Goal: Use online tool/utility: Utilize a website feature to perform a specific function

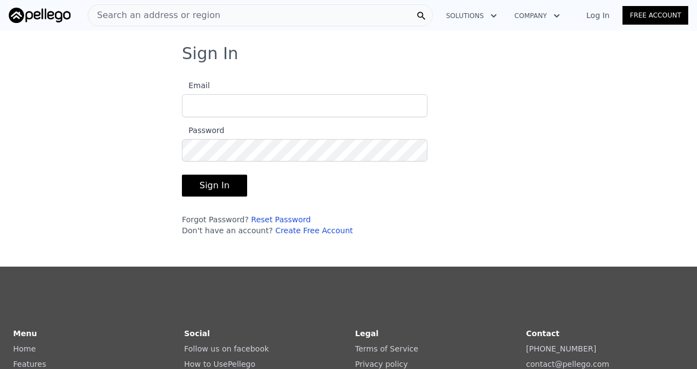
type input "[EMAIL_ADDRESS][DOMAIN_NAME]"
click at [217, 184] on button "Sign In" at bounding box center [214, 186] width 65 height 22
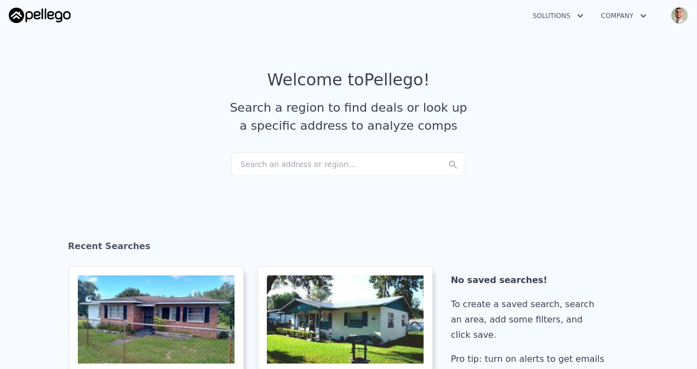
click at [302, 167] on div "Search an address or region..." at bounding box center [348, 164] width 235 height 24
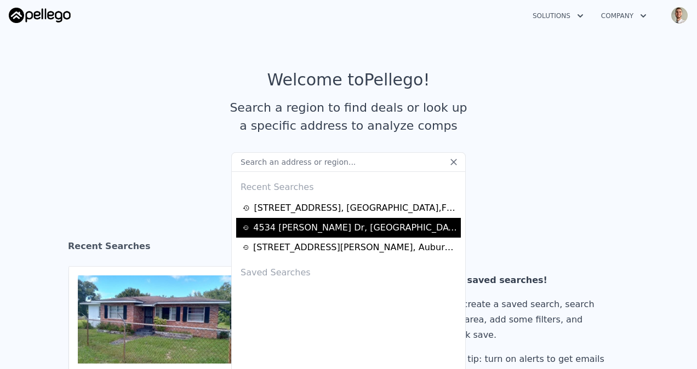
click at [302, 229] on div "[STREET_ADDRESS][PERSON_NAME]" at bounding box center [355, 227] width 204 height 13
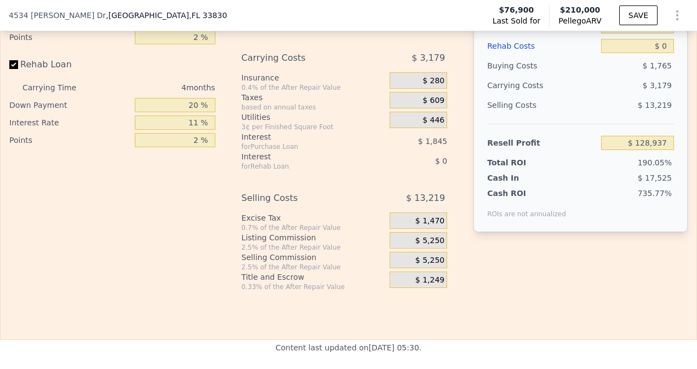
scroll to position [1640, 0]
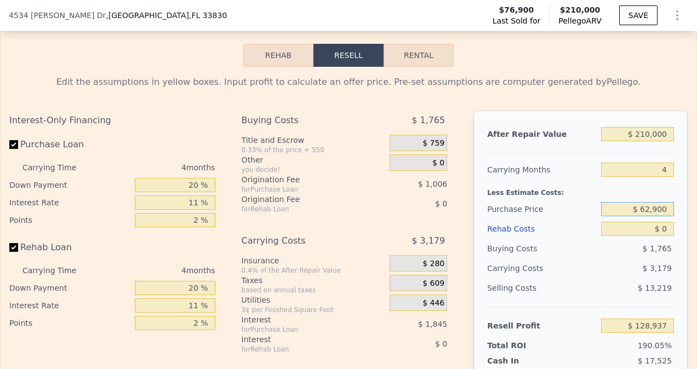
click at [624, 213] on input "$ 62,900" at bounding box center [637, 209] width 73 height 14
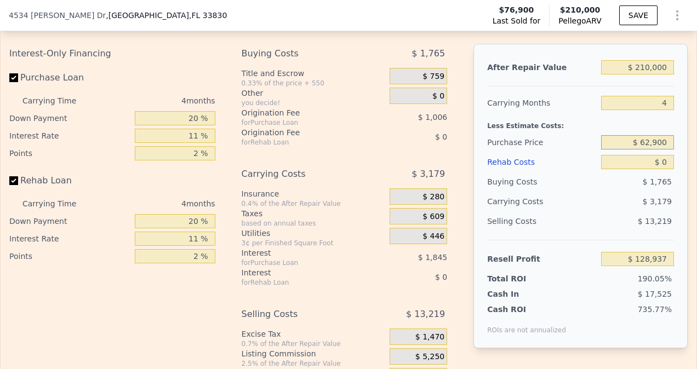
scroll to position [1659, 0]
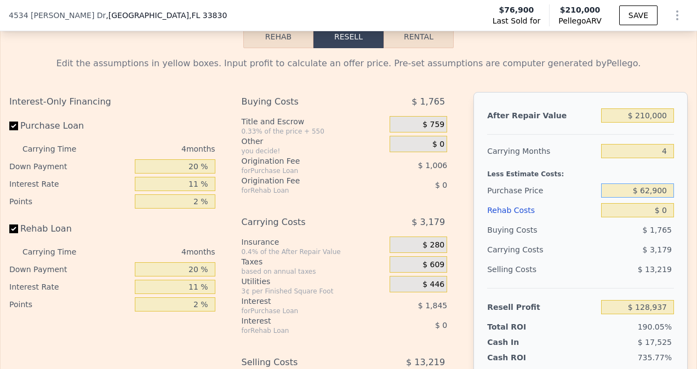
drag, startPoint x: 617, startPoint y: 198, endPoint x: 696, endPoint y: 198, distance: 78.9
click at [696, 198] on div "Search an address or region Solutions Company Open main menu Open user menu [ST…" at bounding box center [348, 184] width 697 height 369
type input "$ 105,000"
click at [437, 146] on span "$ 0" at bounding box center [439, 145] width 12 height 10
type input "$ 84,786"
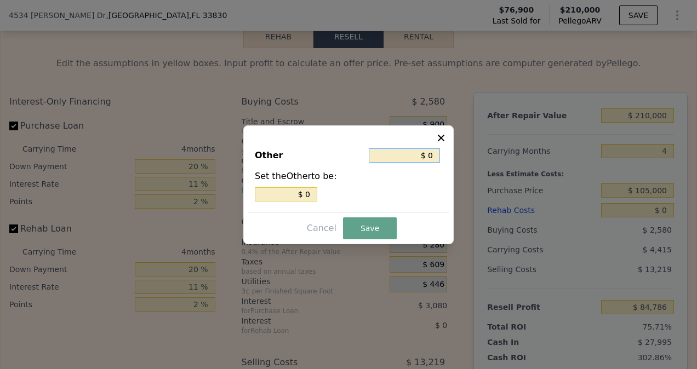
click at [431, 166] on div "Other $ 0" at bounding box center [348, 158] width 187 height 24
type input "$ 7"
type input "$ 73"
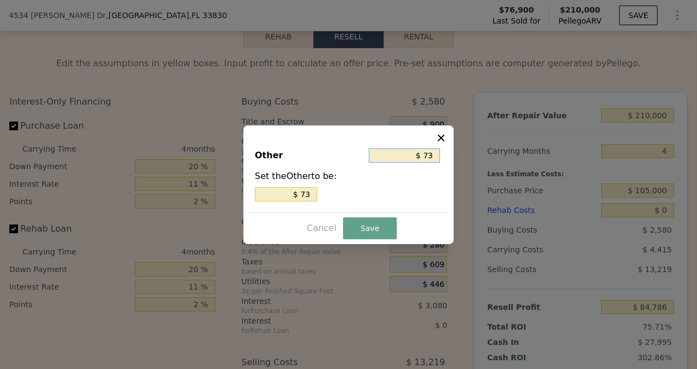
type input "$ 730"
type input "$ 7,300"
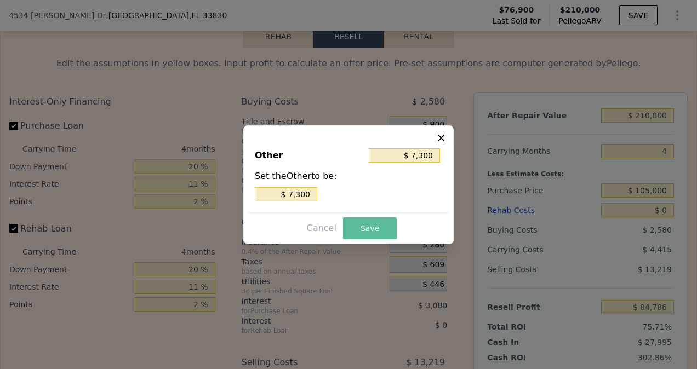
click at [366, 229] on button "Save" at bounding box center [370, 229] width 54 height 22
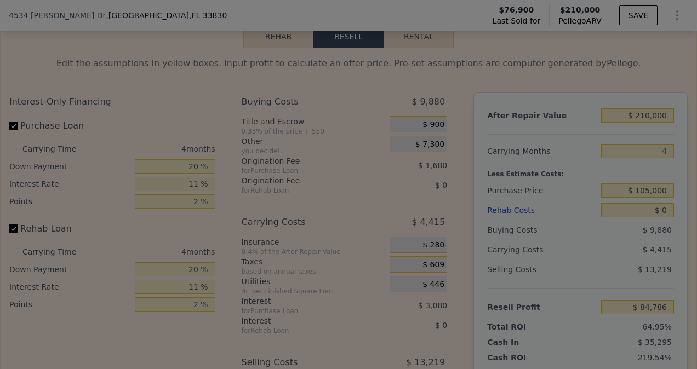
type input "$ 77,486"
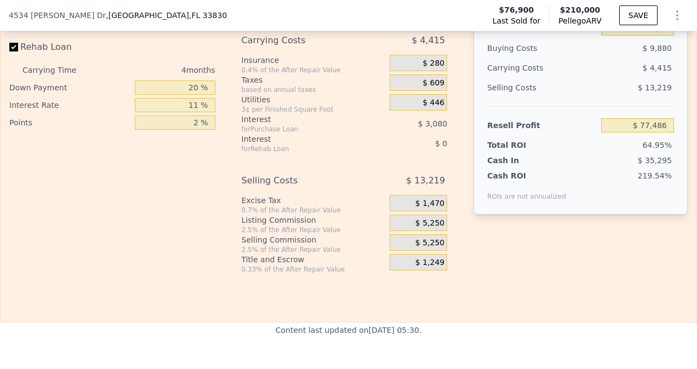
scroll to position [1841, 0]
click at [431, 221] on div "$ 5,250" at bounding box center [419, 222] width 58 height 16
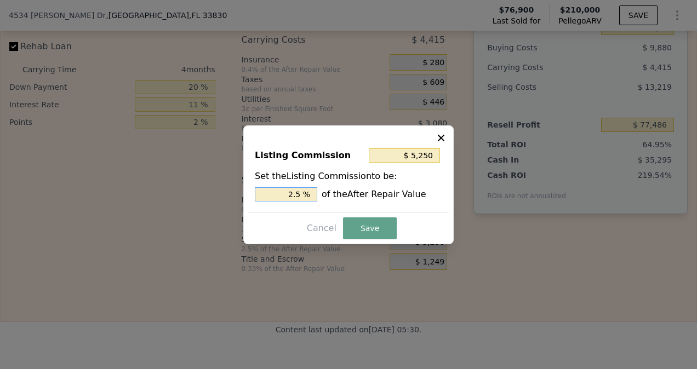
drag, startPoint x: 289, startPoint y: 193, endPoint x: 308, endPoint y: 194, distance: 19.2
click at [308, 194] on input "2.5 %" at bounding box center [286, 194] width 62 height 14
type input "$ 2,100"
click at [302, 195] on input "1 %" at bounding box center [286, 194] width 62 height 14
type input "1. %"
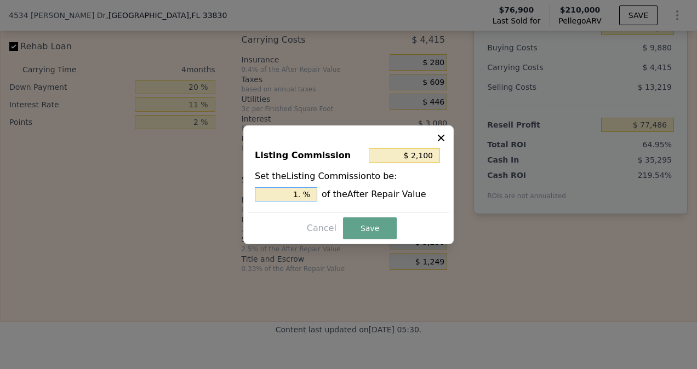
type input "$ 3,780"
type input "1.8 %"
type input "$ 128,937"
type input "1.8 %"
click at [376, 225] on button "Save" at bounding box center [370, 229] width 54 height 22
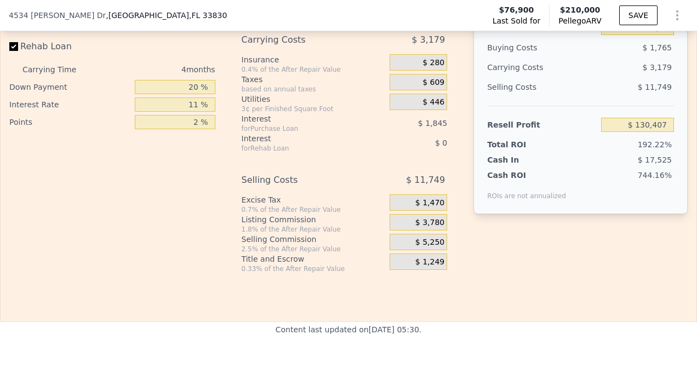
click at [422, 224] on span "$ 3,780" at bounding box center [430, 223] width 29 height 10
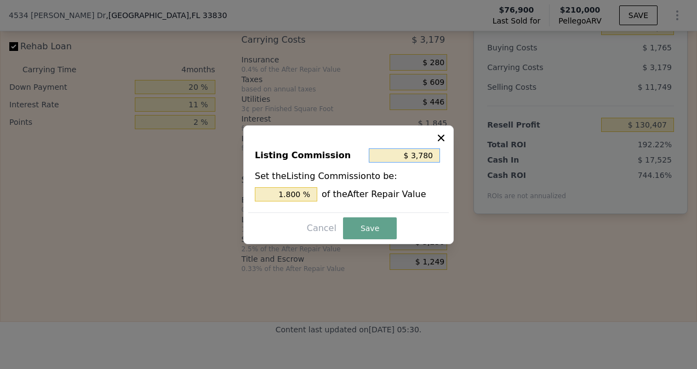
drag, startPoint x: 414, startPoint y: 157, endPoint x: 456, endPoint y: 156, distance: 41.7
click at [456, 156] on div "​ Listing Commission $ 3,780 Set the Listing Commission to be: 1.800 % of the A…" at bounding box center [348, 184] width 697 height 369
drag, startPoint x: 284, startPoint y: 191, endPoint x: 303, endPoint y: 188, distance: 18.8
click at [303, 188] on input "1.800 %" at bounding box center [286, 194] width 62 height 14
drag, startPoint x: 399, startPoint y: 151, endPoint x: 491, endPoint y: 148, distance: 92.7
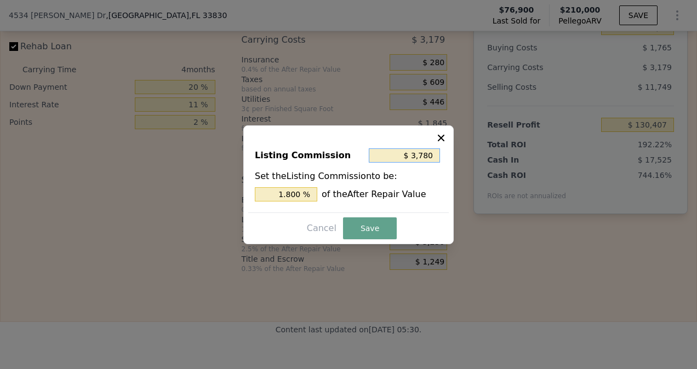
click at [491, 148] on div "​ Listing Commission $ 3,780 Set the Listing Commission to be: 1.800 % of the A…" at bounding box center [348, 184] width 697 height 369
type input "$ 128,937"
drag, startPoint x: 283, startPoint y: 195, endPoint x: 377, endPoint y: 195, distance: 94.3
click at [377, 195] on div "1.800 % of the After Repair Value" at bounding box center [348, 194] width 187 height 14
type input "$ 2,100"
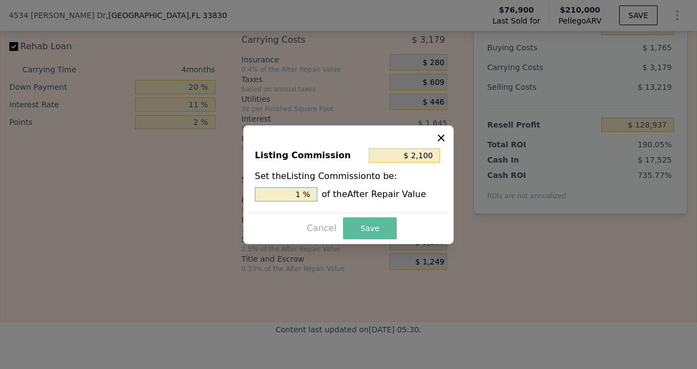
type input "1 %"
click at [378, 234] on button "Save" at bounding box center [370, 229] width 54 height 22
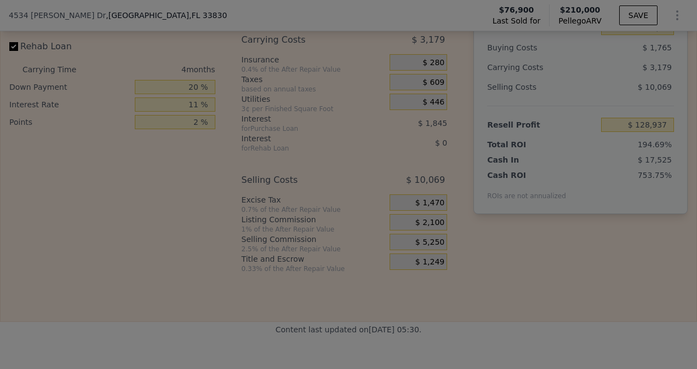
type input "$ 132,087"
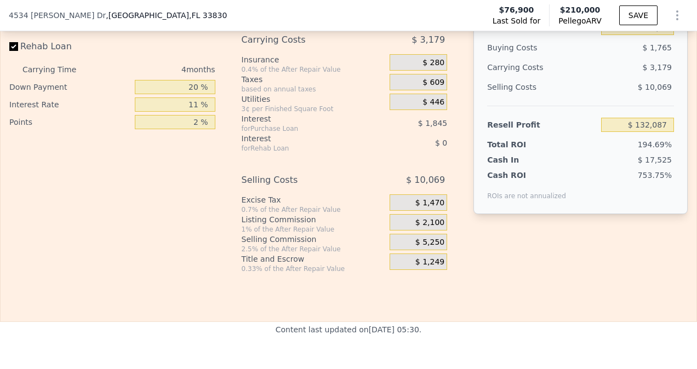
click at [432, 258] on div "$ 1,249" at bounding box center [419, 262] width 58 height 16
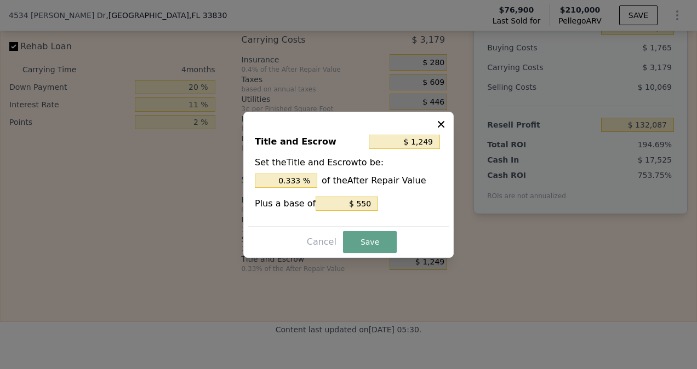
click at [440, 128] on icon at bounding box center [441, 124] width 11 height 11
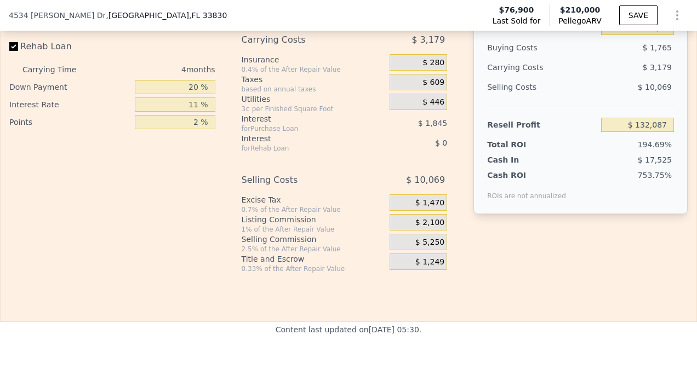
click at [416, 225] on span "$ 2,100" at bounding box center [430, 223] width 29 height 10
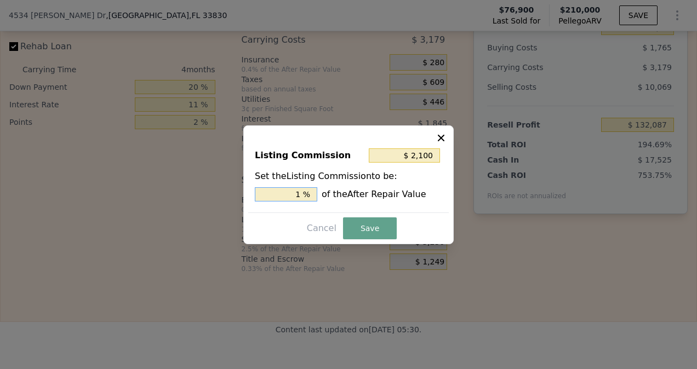
click at [302, 193] on input "1 %" at bounding box center [286, 194] width 62 height 14
type input "$ 0"
type input "0. %"
type input "$ 1,890"
type input "0.9 %"
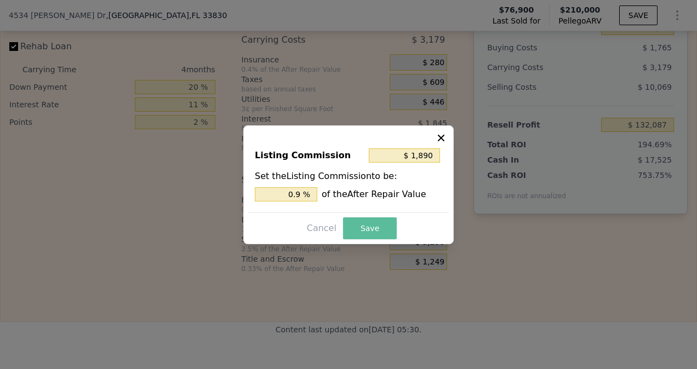
click at [356, 227] on button "Save" at bounding box center [370, 229] width 54 height 22
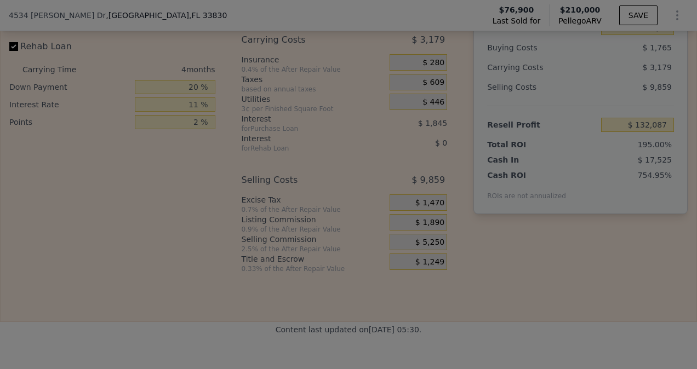
type input "$ 132,297"
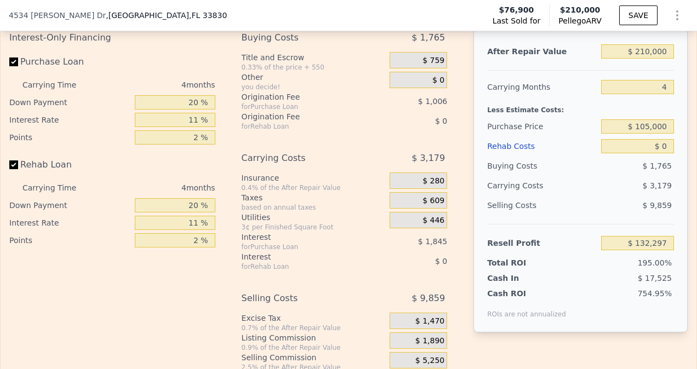
scroll to position [1695, 0]
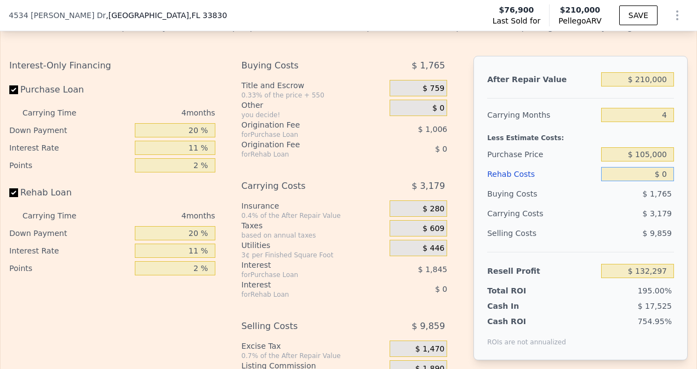
drag, startPoint x: 653, startPoint y: 180, endPoint x: 699, endPoint y: 173, distance: 46.0
click at [697, 173] on html "Search an address or region Solutions Company Open main menu Open user menu [ST…" at bounding box center [348, 184] width 697 height 369
type input "$ 5"
type input "$ 132,292"
type input "$ 55"
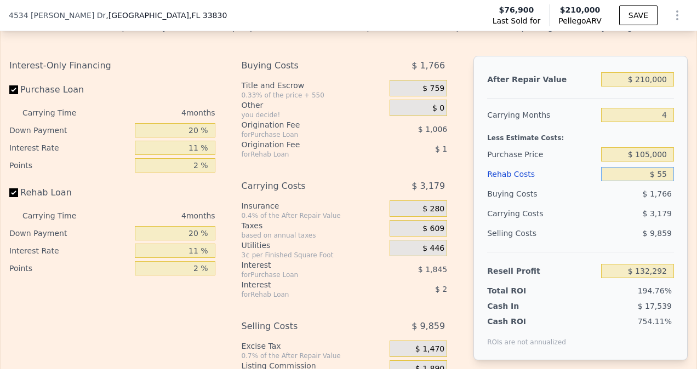
type input "$ 132,241"
type input "$ 550"
type input "$ 131,722"
type input "$ 55,000"
type input "$ 74,805"
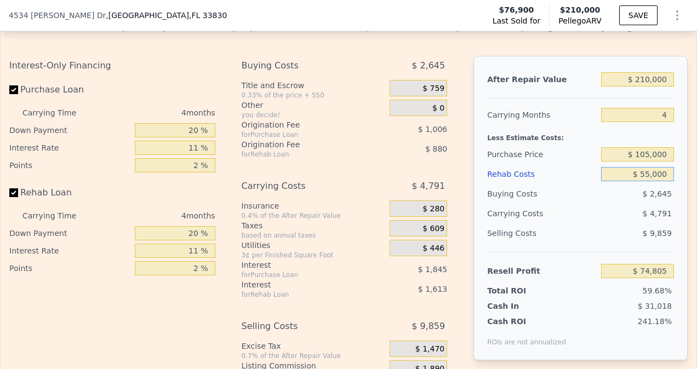
type input "$ 55,000"
click at [594, 223] on div "$ 4,791" at bounding box center [617, 214] width 115 height 20
drag, startPoint x: 633, startPoint y: 83, endPoint x: 672, endPoint y: 79, distance: 39.7
click at [672, 79] on div "After Repair Value $ 210,000 Carrying Months 4 Less Estimate Costs: Purchase Pr…" at bounding box center [581, 208] width 214 height 305
type input "$ 19"
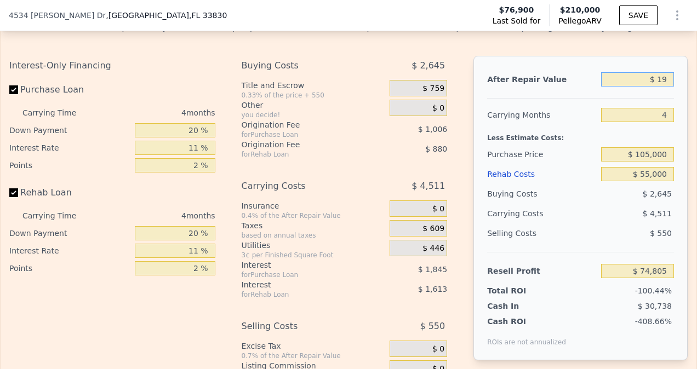
type input "-$ 125,587"
type input "$ 195"
type input "-$ 125,420"
type input "$ 1,950"
type input "-$ 123,746"
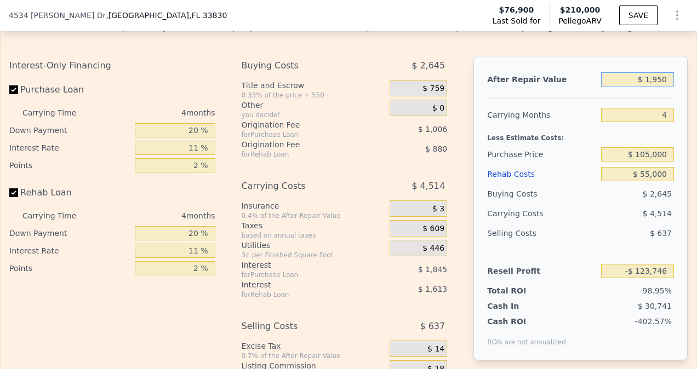
type input "$ 19,500"
type input "-$ 106,998"
type input "$ 195,000"
type input "$ 60,490"
type input "$ 195,000"
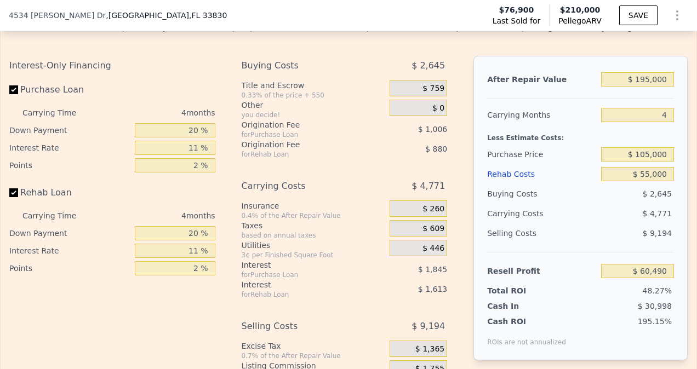
click at [570, 134] on div "Less Estimate Costs:" at bounding box center [580, 135] width 187 height 20
drag, startPoint x: 436, startPoint y: 111, endPoint x: 443, endPoint y: 107, distance: 7.8
click at [440, 110] on div "$ 0" at bounding box center [419, 108] width 58 height 16
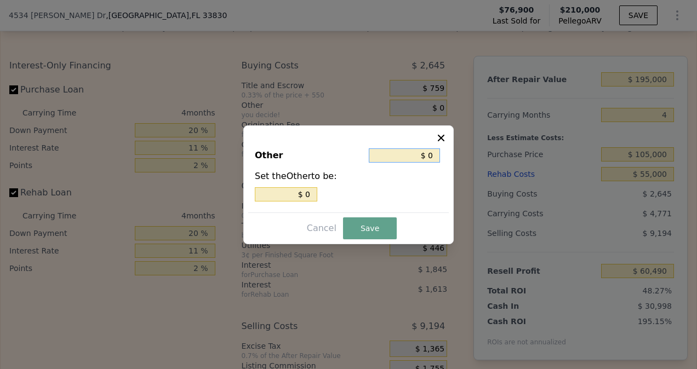
drag, startPoint x: 443, startPoint y: 107, endPoint x: 428, endPoint y: 154, distance: 48.9
click at [428, 154] on input "$ 0" at bounding box center [404, 156] width 71 height 14
drag, startPoint x: 439, startPoint y: 150, endPoint x: 427, endPoint y: 151, distance: 12.7
click at [427, 151] on input "$ 0" at bounding box center [404, 156] width 71 height 14
type input "$ 80"
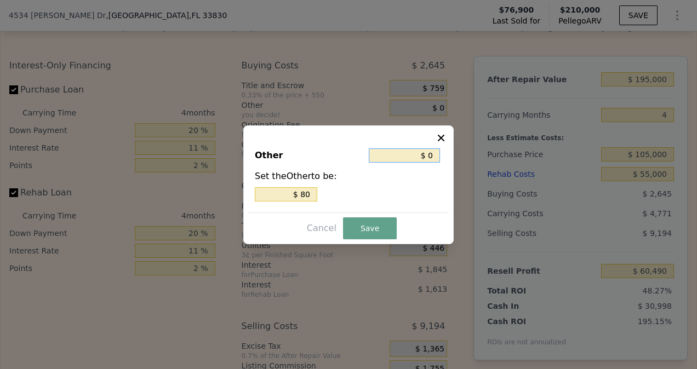
type input "$ 80"
type input "$ 0"
type input "$ 70"
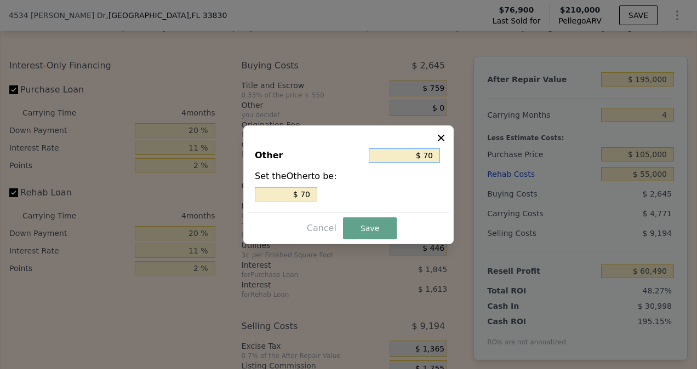
type input "$ 700"
type input "$ 7,000"
type input "$ 70,000"
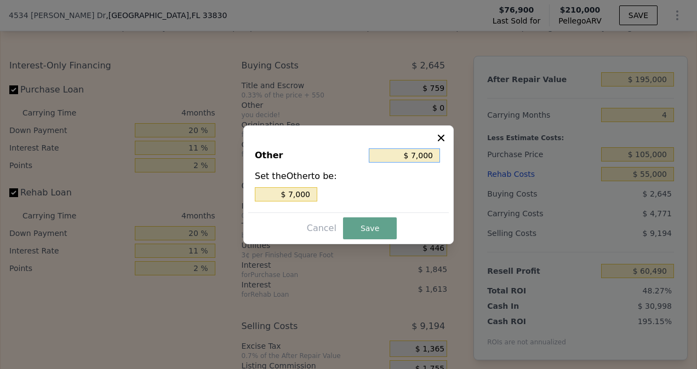
type input "$ 70,000"
type input "$ 7,000"
click at [364, 239] on button "Save" at bounding box center [370, 229] width 54 height 22
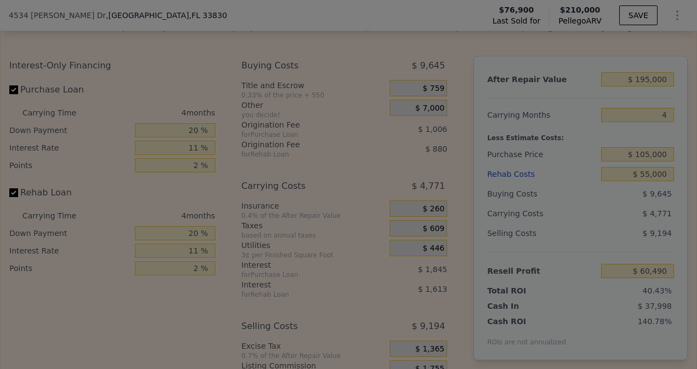
type input "$ 53,490"
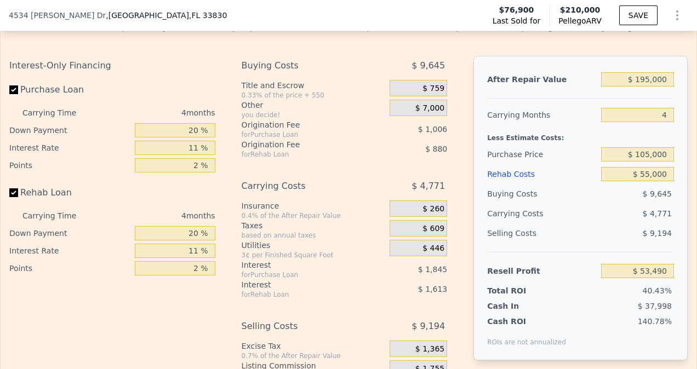
click at [10, 94] on input "Purchase Loan" at bounding box center [13, 90] width 9 height 9
checkbox input "false"
type input "$ 56,340"
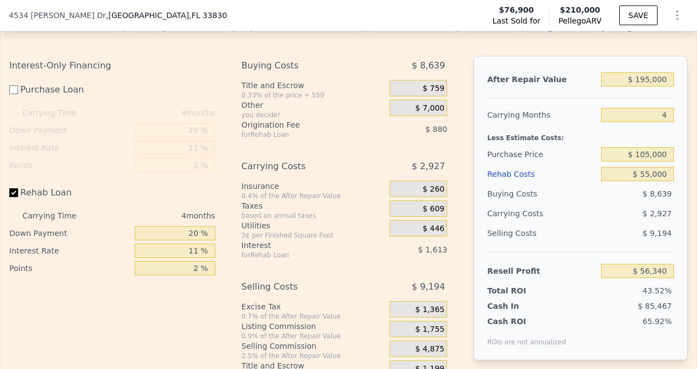
click at [11, 195] on label "Rehab Loan" at bounding box center [69, 193] width 121 height 20
click at [11, 195] on input "Rehab Loan" at bounding box center [13, 193] width 9 height 9
checkbox input "false"
type input "$ 58,832"
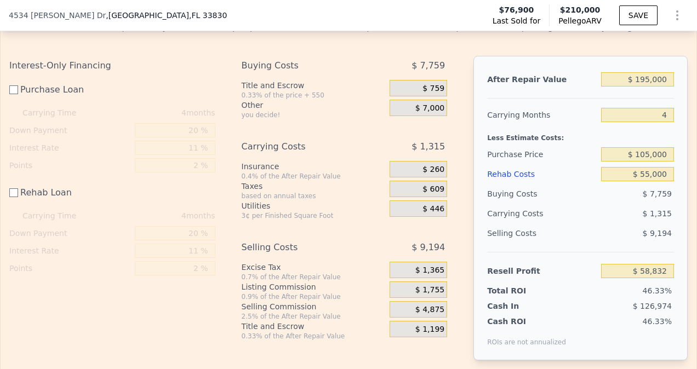
click at [431, 112] on span "$ 7,000" at bounding box center [430, 109] width 29 height 10
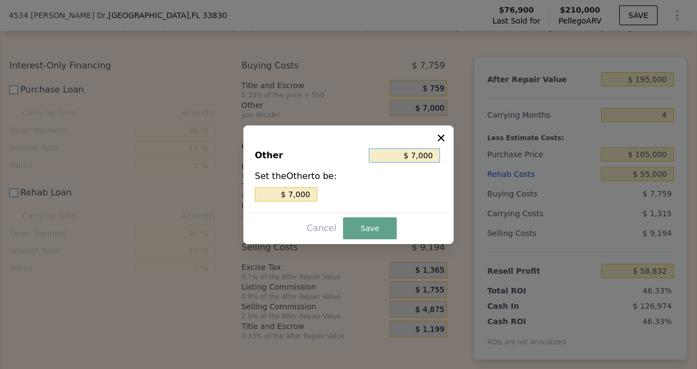
drag, startPoint x: 421, startPoint y: 156, endPoint x: 430, endPoint y: 153, distance: 9.2
click at [430, 153] on input "$ 7,000" at bounding box center [404, 156] width 71 height 14
type input "$ 70"
type input "$ 730"
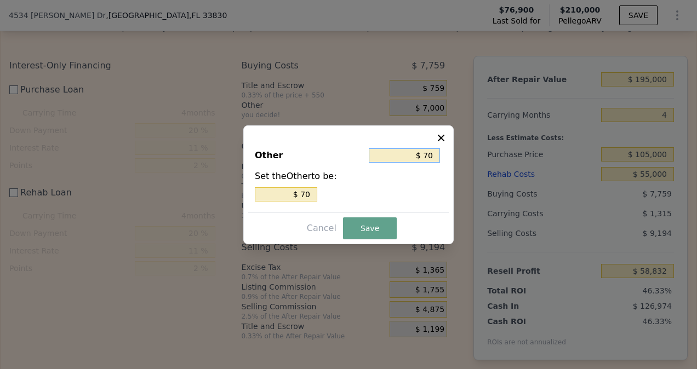
type input "$ 730"
type input "$ 7,300"
click at [370, 220] on button "Save" at bounding box center [370, 229] width 54 height 22
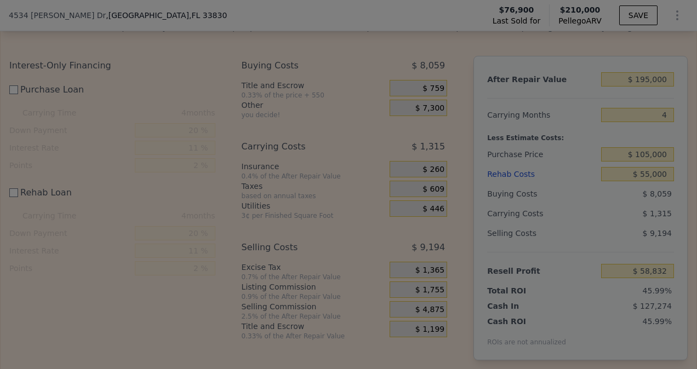
type input "$ 58,532"
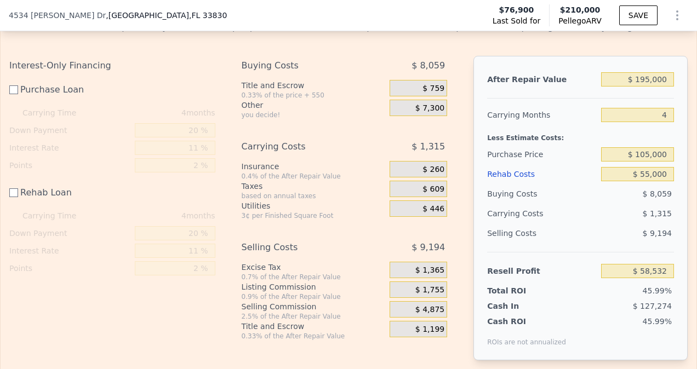
click at [433, 113] on span "$ 7,300" at bounding box center [430, 109] width 29 height 10
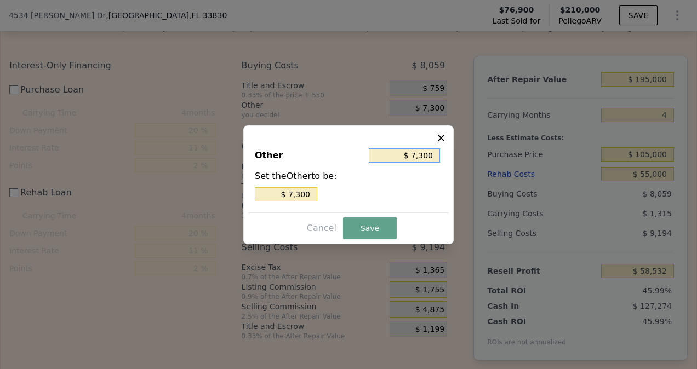
drag, startPoint x: 420, startPoint y: 159, endPoint x: 421, endPoint y: 153, distance: 6.1
click at [421, 153] on input "$ 7,300" at bounding box center [404, 156] width 71 height 14
click at [424, 153] on input "$ 7,300" at bounding box center [404, 156] width 71 height 14
type input "$ 700"
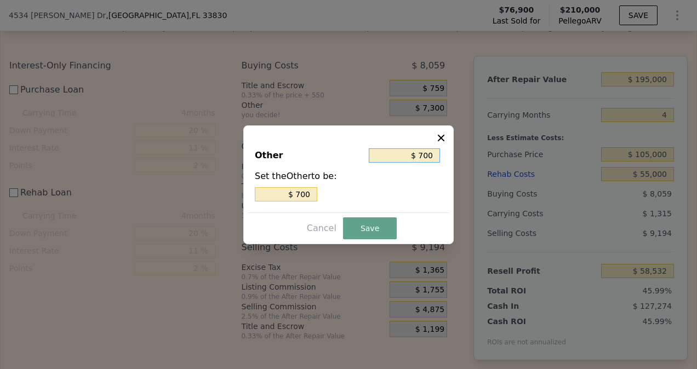
type input "$ 7,400"
click at [373, 224] on button "Save" at bounding box center [370, 229] width 54 height 22
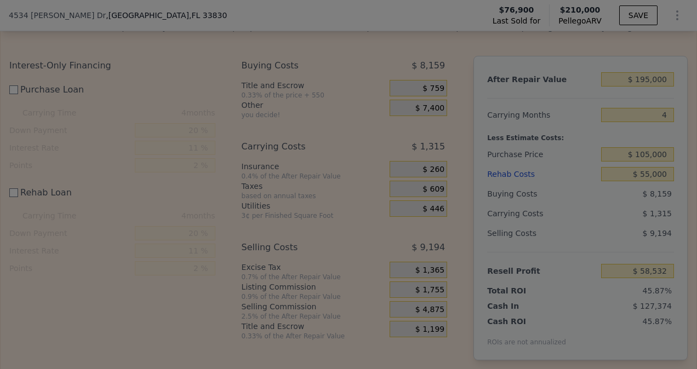
type input "$ 58,432"
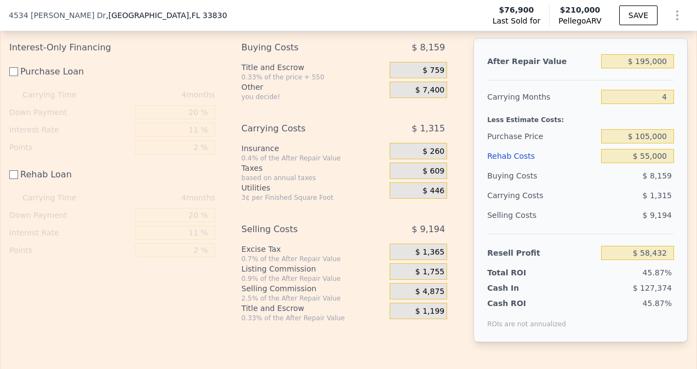
scroll to position [1714, 0]
click at [646, 158] on input "$ 55,000" at bounding box center [637, 156] width 73 height 14
type input "$ 5,000"
type input "$ 108,432"
type input "$ 56,000"
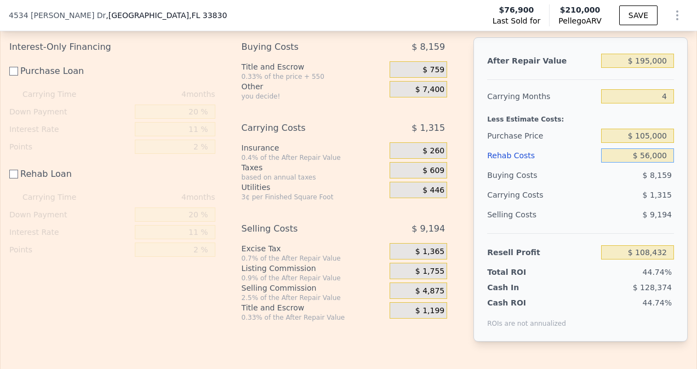
type input "$ 57,432"
type input "$ 56,000"
click at [603, 205] on div "After Repair Value $ 195,000 Carrying Months 4 Less Estimate Costs: Purchase Pr…" at bounding box center [581, 189] width 214 height 305
drag, startPoint x: 603, startPoint y: 205, endPoint x: 540, endPoint y: 217, distance: 64.1
click at [540, 217] on div "Selling Costs" at bounding box center [542, 215] width 110 height 20
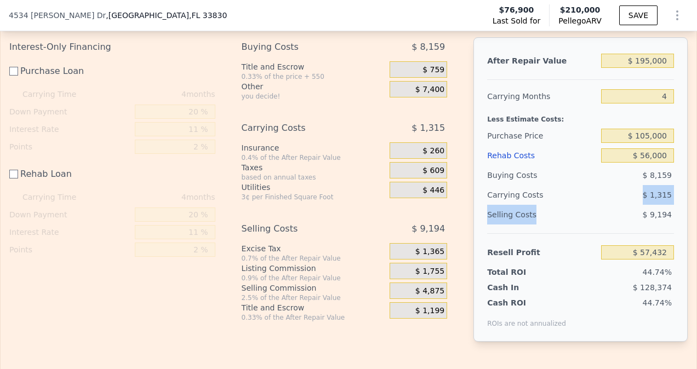
click at [571, 200] on div "$ 1,315" at bounding box center [617, 195] width 115 height 20
click at [566, 200] on div "$ 1,315" at bounding box center [617, 195] width 115 height 20
click at [452, 261] on div "Interest-Only Financing Purchase Loan Carrying Time 4 months Down Payment 20 % …" at bounding box center [348, 198] width 679 height 322
click at [671, 21] on icon "Show Options" at bounding box center [677, 15] width 13 height 13
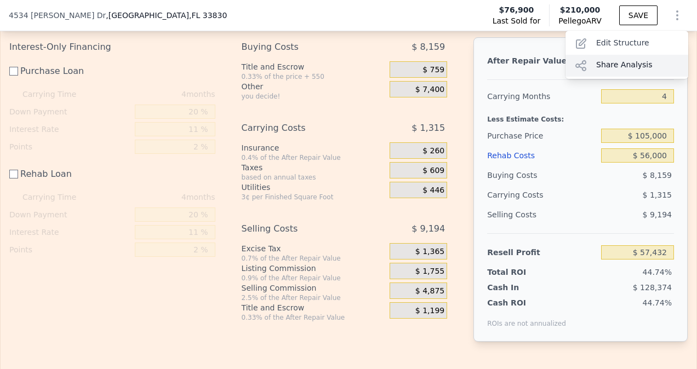
click at [619, 62] on div "Share Analysis" at bounding box center [627, 66] width 123 height 22
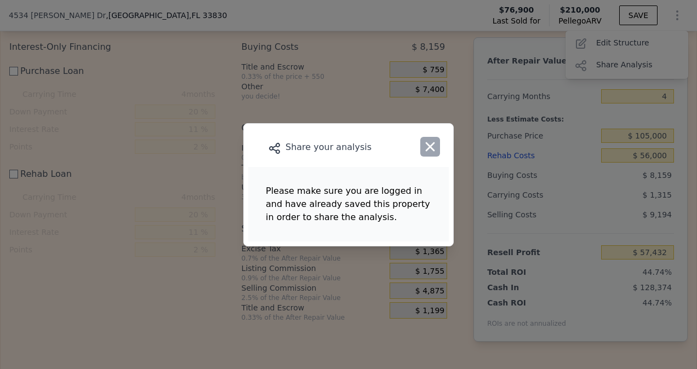
click at [435, 151] on icon "button" at bounding box center [430, 146] width 15 height 15
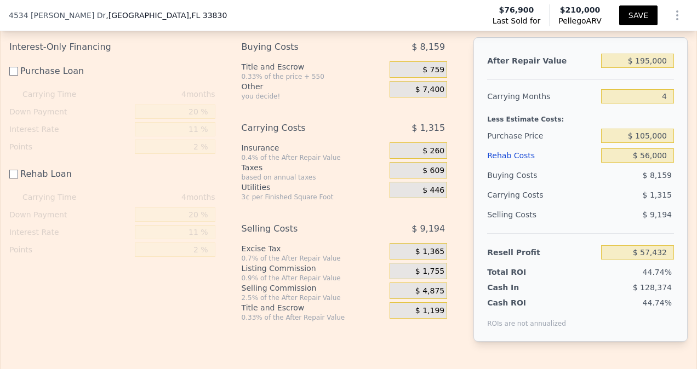
click at [644, 13] on button "SAVE" at bounding box center [638, 15] width 38 height 20
click at [439, 92] on span "$ 7,400" at bounding box center [430, 90] width 29 height 10
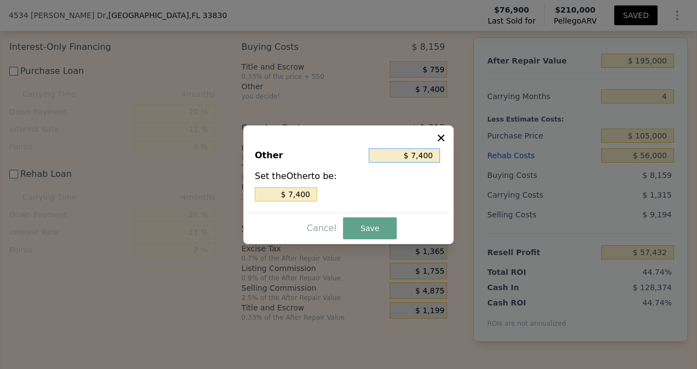
click at [425, 153] on input "$ 7,400" at bounding box center [404, 156] width 71 height 14
type input "$ 700"
type input "$ 7,500"
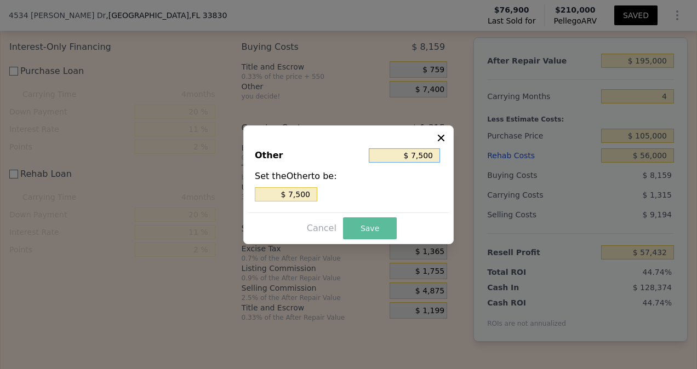
type input "$ 7,500"
click at [367, 229] on button "Save" at bounding box center [370, 229] width 54 height 22
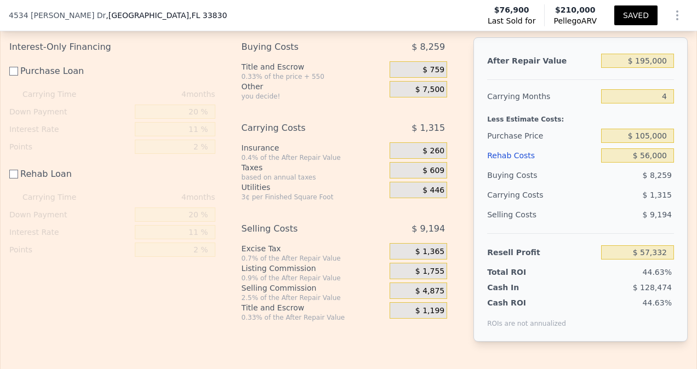
click at [677, 20] on icon "Show Options" at bounding box center [677, 15] width 1 height 9
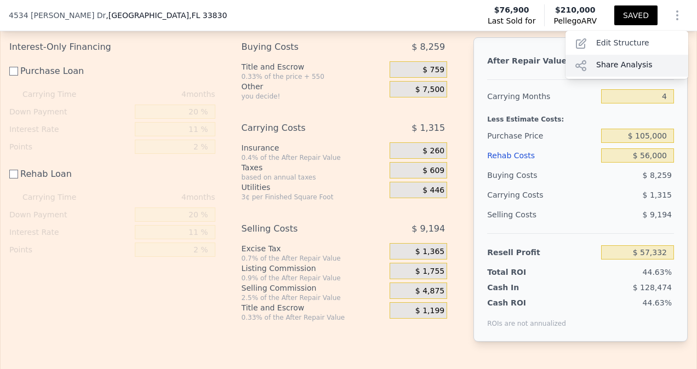
click at [616, 69] on div "Share Analysis" at bounding box center [627, 66] width 123 height 22
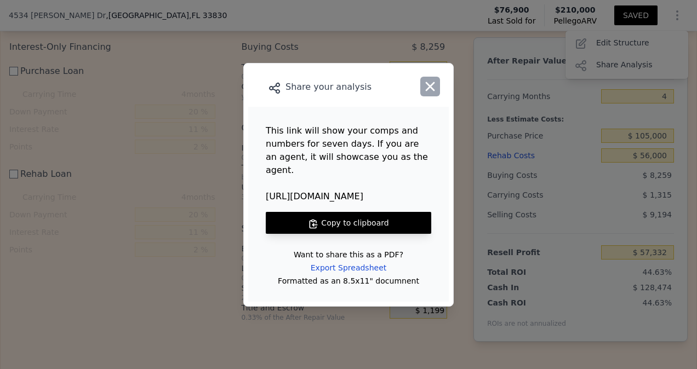
click at [426, 92] on icon "button" at bounding box center [430, 86] width 15 height 15
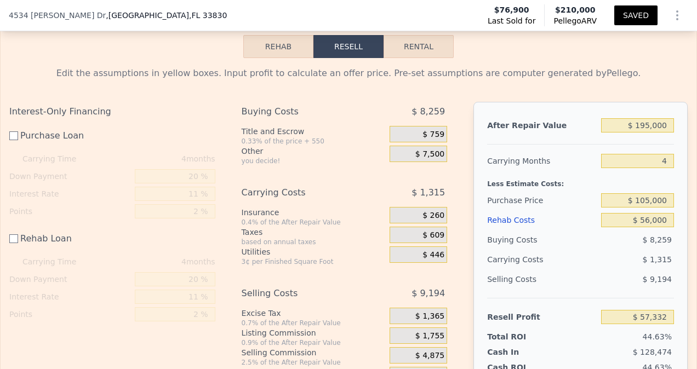
scroll to position [1640, 0]
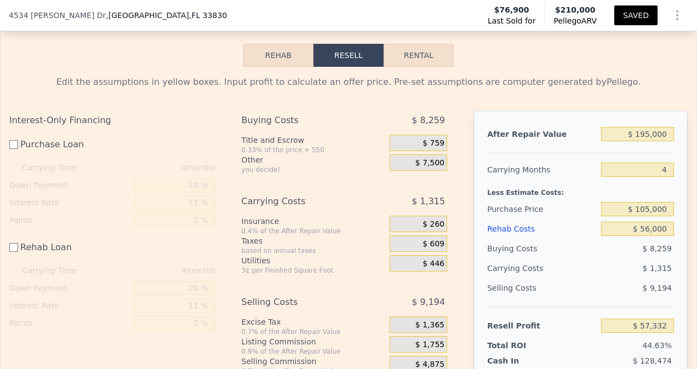
click at [671, 9] on icon "Show Options" at bounding box center [677, 15] width 13 height 13
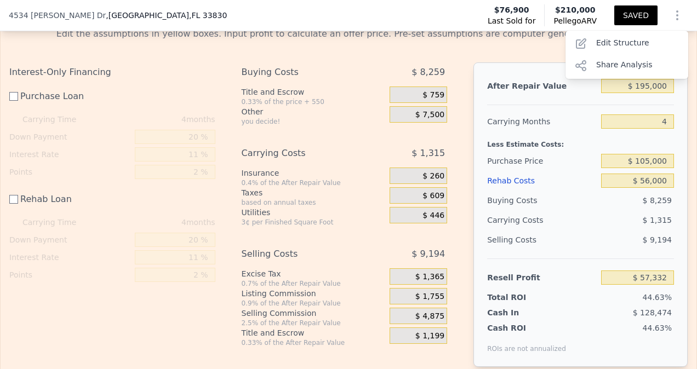
scroll to position [1695, 0]
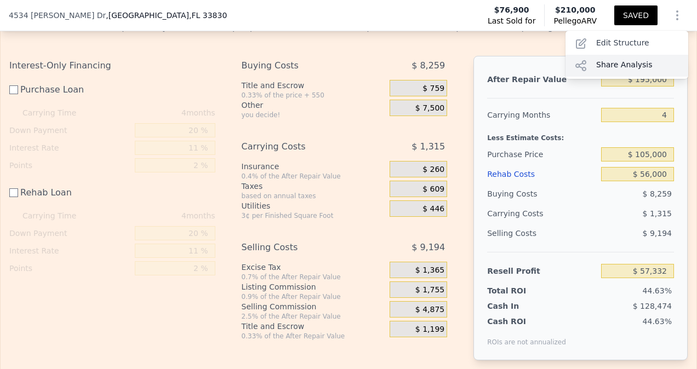
click at [601, 64] on div "Share Analysis" at bounding box center [627, 66] width 123 height 22
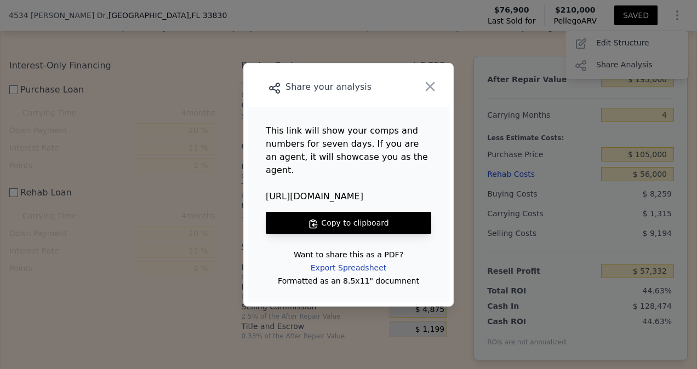
click at [357, 260] on div "Export Spreadsheet" at bounding box center [348, 268] width 93 height 20
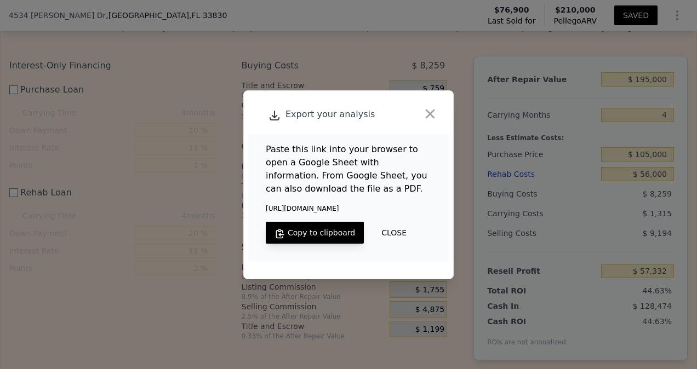
click at [320, 236] on button "Copy to clipboard" at bounding box center [315, 233] width 98 height 22
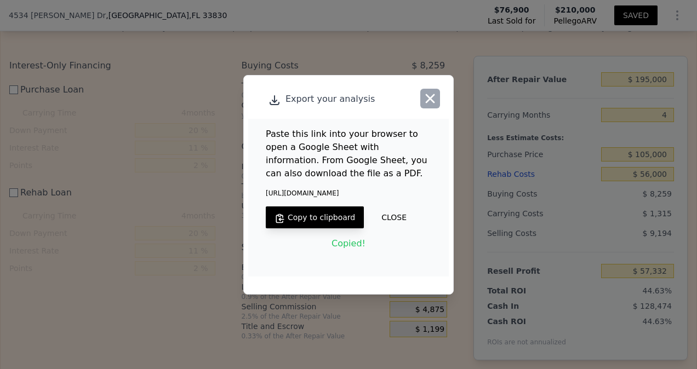
click at [423, 96] on icon "button" at bounding box center [430, 98] width 15 height 15
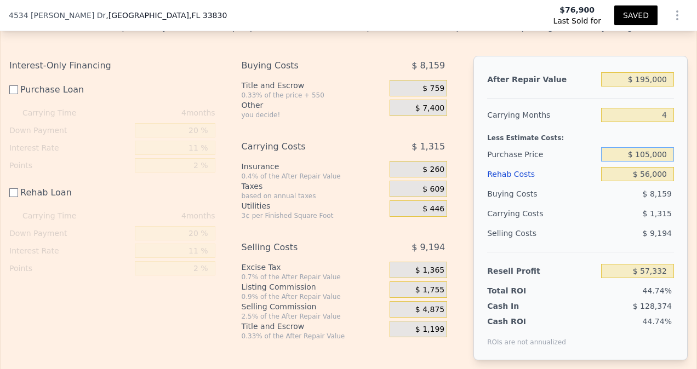
type input "$ 57,432"
drag, startPoint x: 634, startPoint y: 159, endPoint x: 690, endPoint y: 156, distance: 56.0
click at [690, 156] on div "Search an address or region Solutions Company Open main menu Open user menu [ST…" at bounding box center [348, 184] width 697 height 369
type input "$ 105,000"
click at [589, 213] on div "$ 1,315" at bounding box center [617, 214] width 115 height 20
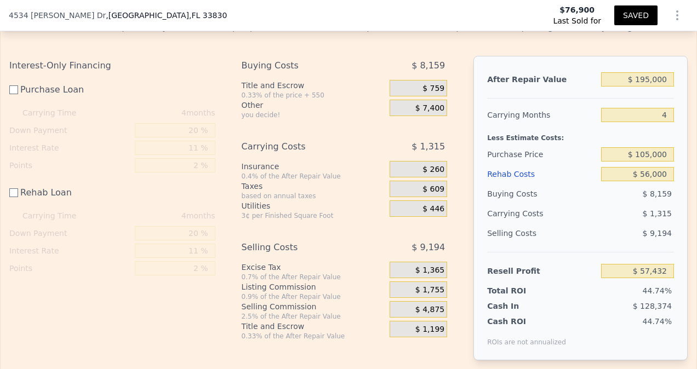
type input "$ 15,191"
click at [673, 21] on icon "Show Options" at bounding box center [677, 15] width 13 height 13
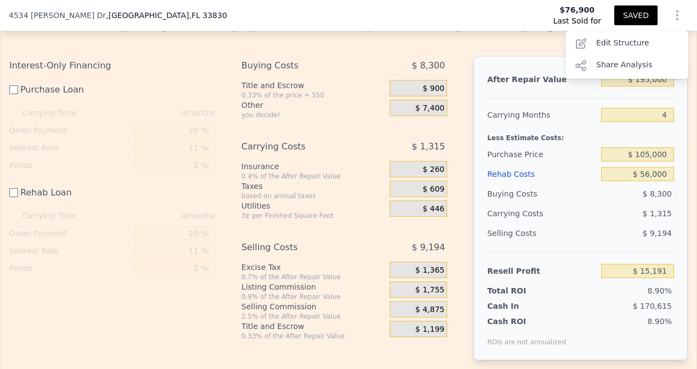
click at [556, 190] on div "Buying Costs" at bounding box center [542, 194] width 110 height 20
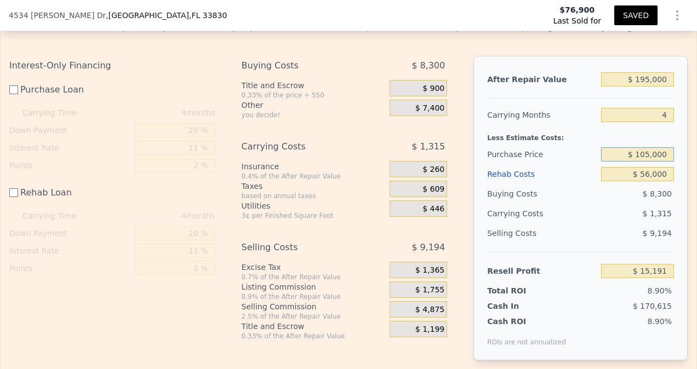
drag, startPoint x: 644, startPoint y: 158, endPoint x: 638, endPoint y: 159, distance: 6.1
click at [638, 159] on input "$ 105,000" at bounding box center [637, 154] width 73 height 14
type input "$ 95,000"
click at [601, 234] on div "$ 9,194" at bounding box center [637, 234] width 73 height 20
type input "$ 25,225"
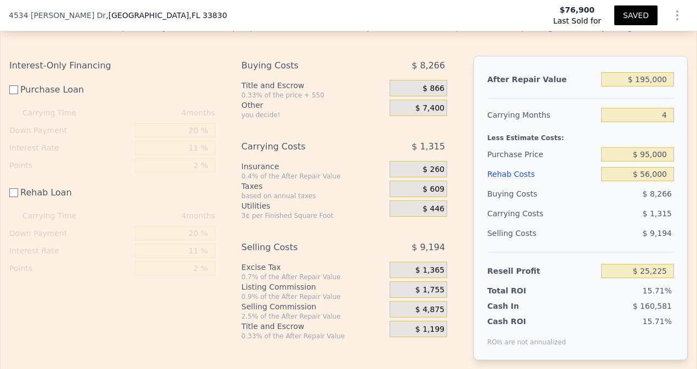
click at [671, 16] on icon "Show Options" at bounding box center [677, 15] width 13 height 13
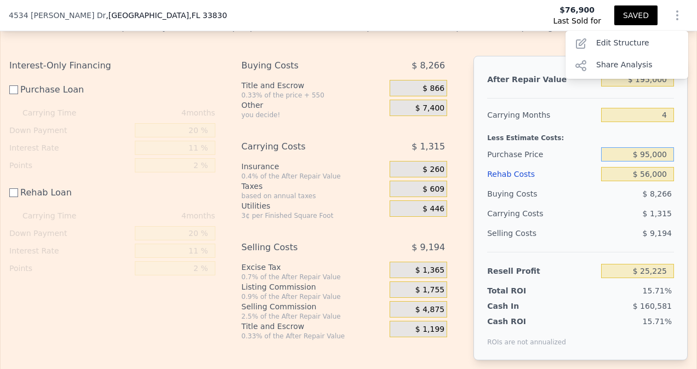
drag, startPoint x: 637, startPoint y: 158, endPoint x: 676, endPoint y: 161, distance: 39.6
click at [676, 161] on div "After Repair Value $ 195,000 Carrying Months 4 Less Estimate Costs: Purchase Pr…" at bounding box center [581, 208] width 214 height 305
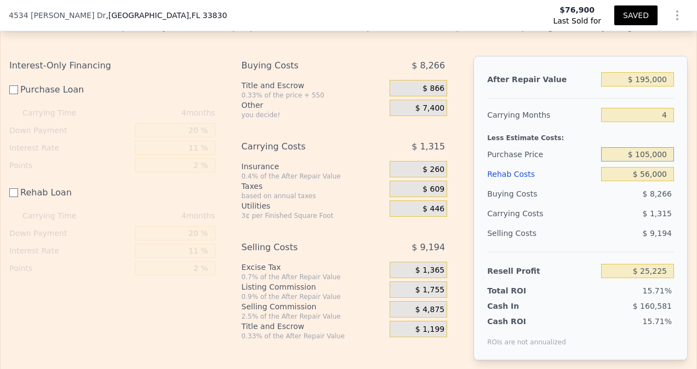
type input "$ 105,000"
click at [603, 224] on div "$ 1,315" at bounding box center [617, 214] width 115 height 20
type input "$ 15,191"
click at [636, 12] on button "SAVED" at bounding box center [636, 15] width 43 height 20
click at [672, 19] on icon "Show Options" at bounding box center [677, 15] width 13 height 13
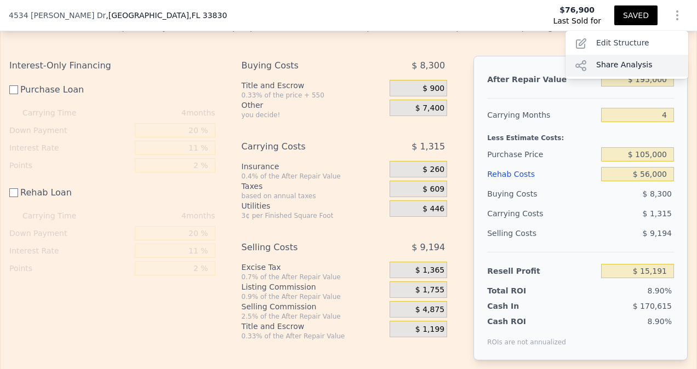
click at [627, 62] on div "Share Analysis" at bounding box center [627, 66] width 123 height 22
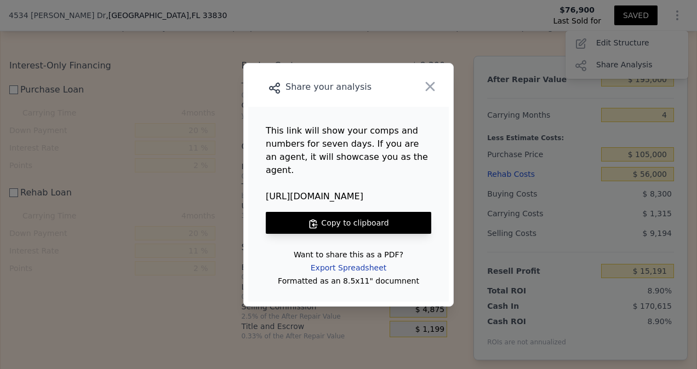
click at [352, 263] on div "Export Spreadsheet" at bounding box center [348, 268] width 93 height 20
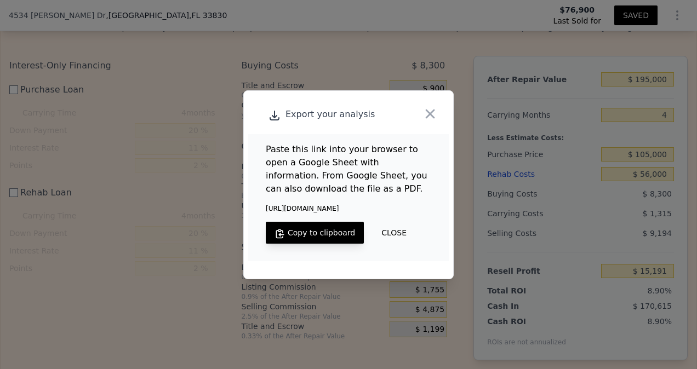
click at [317, 233] on button "Copy to clipboard" at bounding box center [315, 233] width 98 height 22
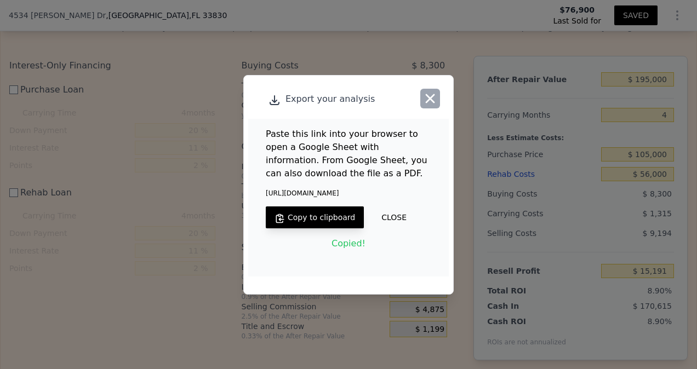
click at [422, 99] on button "button" at bounding box center [430, 99] width 20 height 20
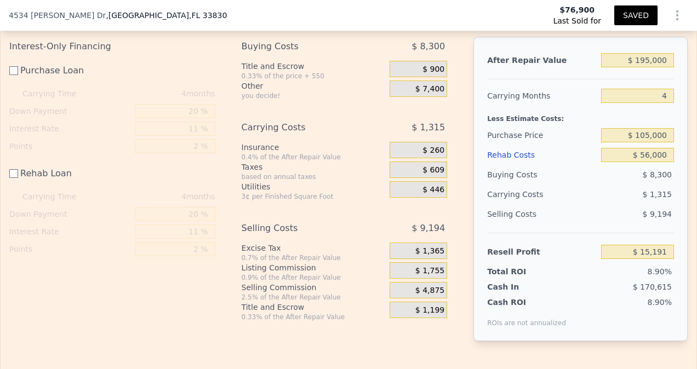
scroll to position [1714, 0]
drag, startPoint x: 635, startPoint y: 66, endPoint x: 698, endPoint y: 52, distance: 65.2
click at [697, 52] on html "Search an address or region Solutions Company Open main menu Open user menu [ST…" at bounding box center [348, 184] width 697 height 369
drag, startPoint x: 634, startPoint y: 65, endPoint x: 683, endPoint y: 53, distance: 50.8
click at [683, 53] on div "Edit the assumptions in yellow boxes. Input profit to calculate an offer price.…" at bounding box center [349, 176] width 696 height 366
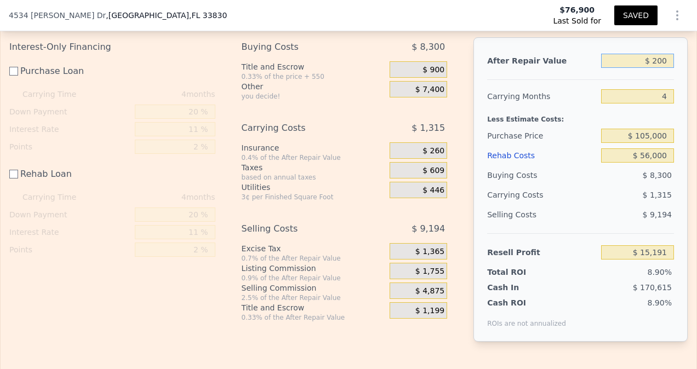
type input "$ 2,000"
type input "-$ 168,997"
type input "$ 20,000"
type input "-$ 151,819"
type input "$ 200,000"
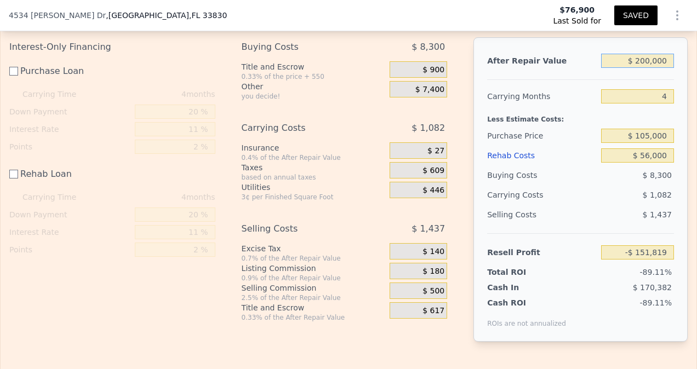
type input "$ 19,962"
type input "$ 200,000"
click at [601, 216] on div "$ 9,416" at bounding box center [637, 215] width 73 height 20
drag, startPoint x: 634, startPoint y: 64, endPoint x: 672, endPoint y: 70, distance: 38.8
click at [672, 70] on div "After Repair Value $ 200,000 Carrying Months 4 Less Estimate Costs: Purchase Pr…" at bounding box center [581, 189] width 214 height 305
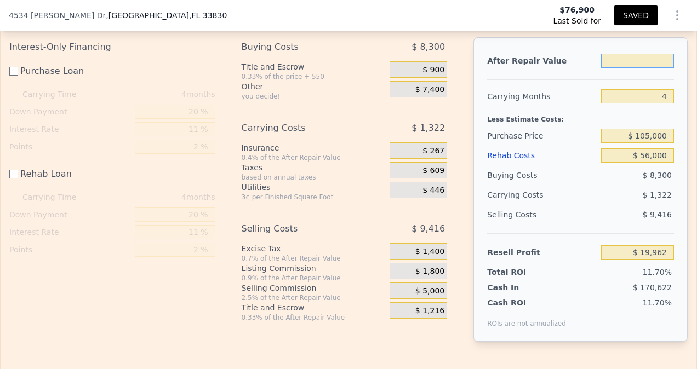
type input "$ 1"
type input "-$ 170,904"
type input "$ 19"
type input "-$ 170,886"
type input "$ 195"
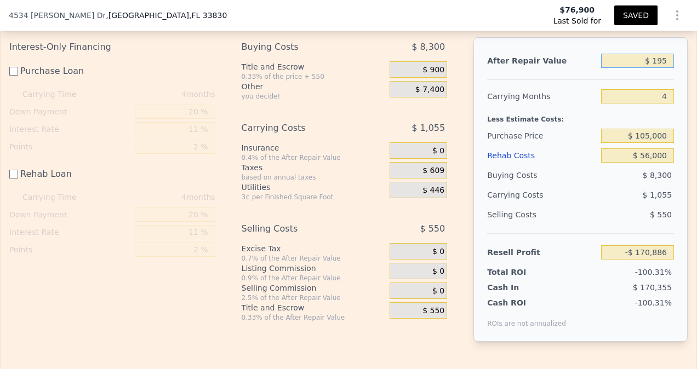
type input "-$ 170,719"
type input "$ 1,955"
type input "-$ 169,041"
type input "$ 19,555"
type input "-$ 152,243"
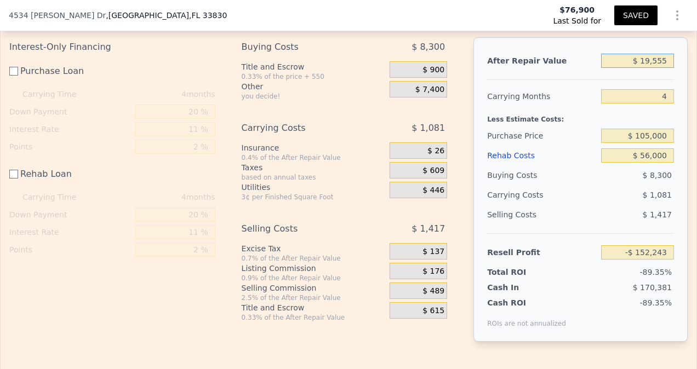
type input "$ 1,955"
type input "-$ 169,041"
type input "$ 195"
type input "-$ 170,719"
type input "$ 1,950"
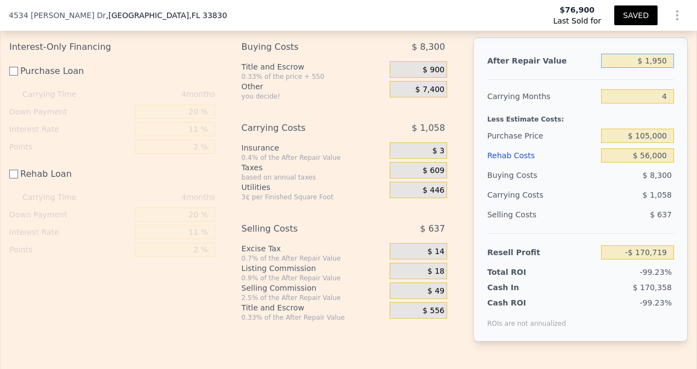
type input "-$ 169,045"
type input "$ 19,500"
type input "-$ 152,297"
type input "$ 195,000"
type input "$ 15,191"
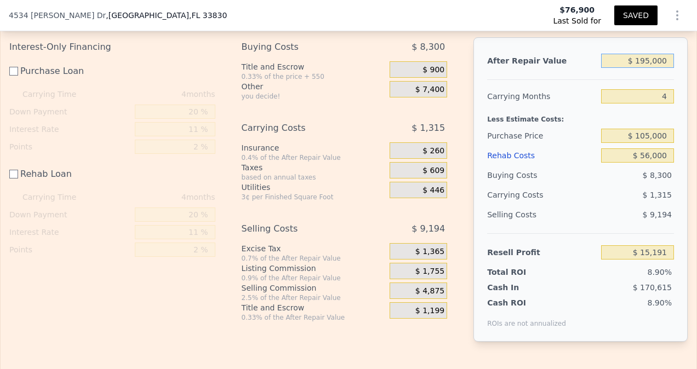
type input "$ 195,000"
drag, startPoint x: 578, startPoint y: 189, endPoint x: 582, endPoint y: 182, distance: 7.9
click at [578, 185] on div "Buying Costs" at bounding box center [542, 176] width 110 height 20
drag, startPoint x: 641, startPoint y: 138, endPoint x: 647, endPoint y: 137, distance: 5.5
click at [647, 137] on input "$ 105,000" at bounding box center [637, 136] width 73 height 14
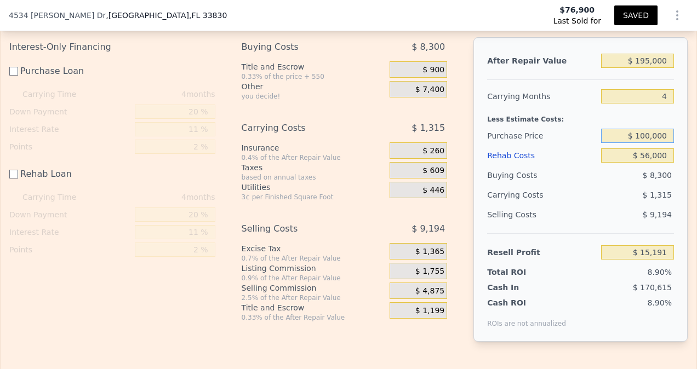
type input "$ 100,000"
click at [601, 177] on div "$ 8,300" at bounding box center [637, 176] width 73 height 20
type input "$ 20,208"
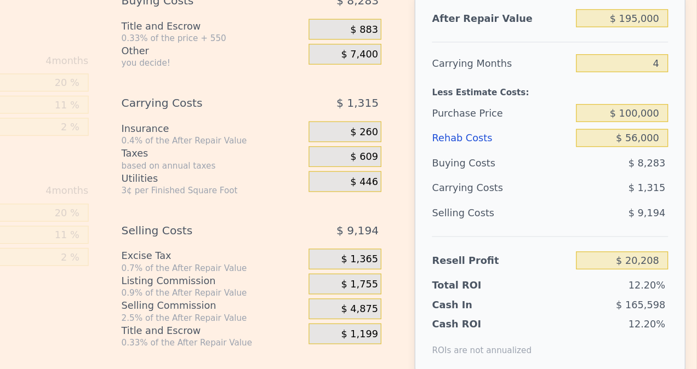
scroll to position [0, 0]
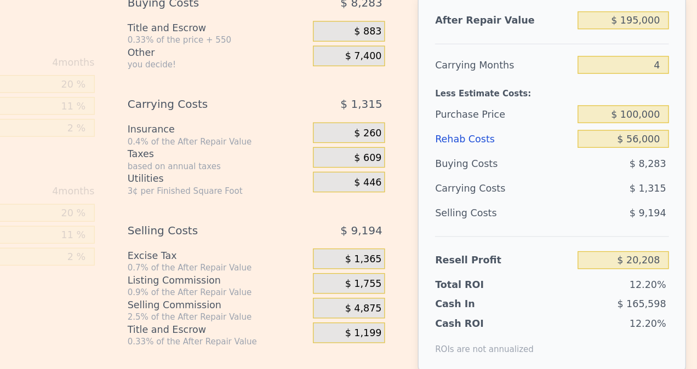
click at [433, 151] on span "$ 260" at bounding box center [434, 151] width 22 height 10
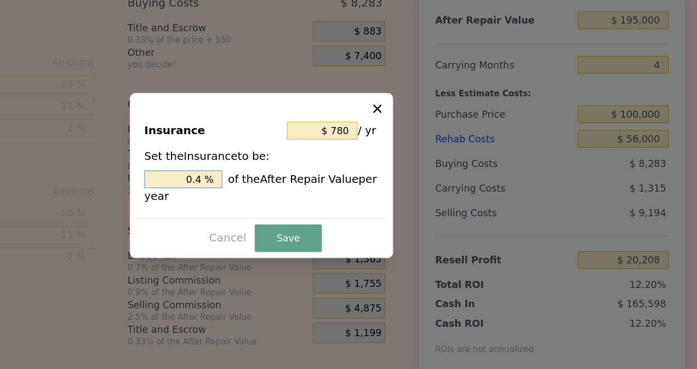
drag, startPoint x: 288, startPoint y: 186, endPoint x: 359, endPoint y: 185, distance: 70.2
click at [359, 185] on div "0.4 % of the After Repair Value per year" at bounding box center [348, 194] width 187 height 27
type input "$ 0"
type input "0 %"
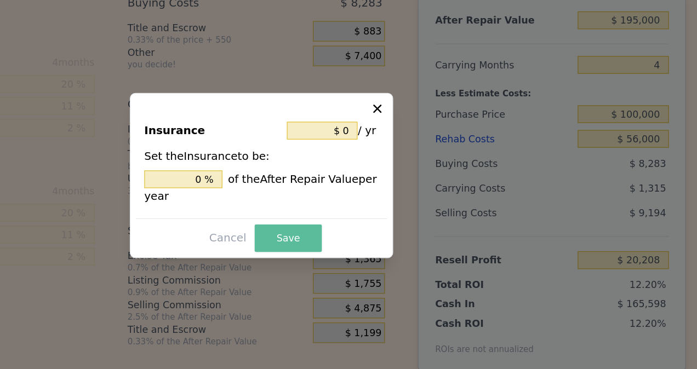
click at [365, 241] on button "Save" at bounding box center [370, 235] width 54 height 22
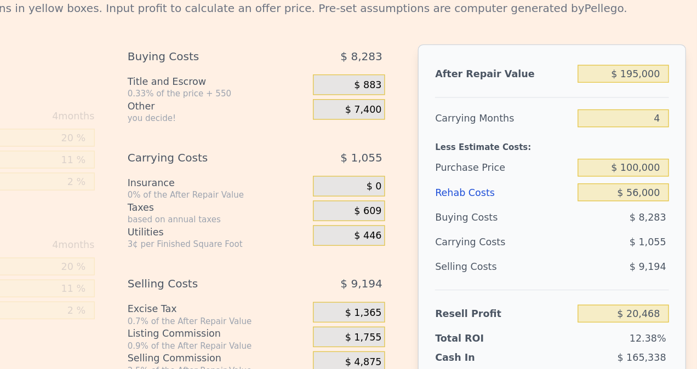
scroll to position [1670, 0]
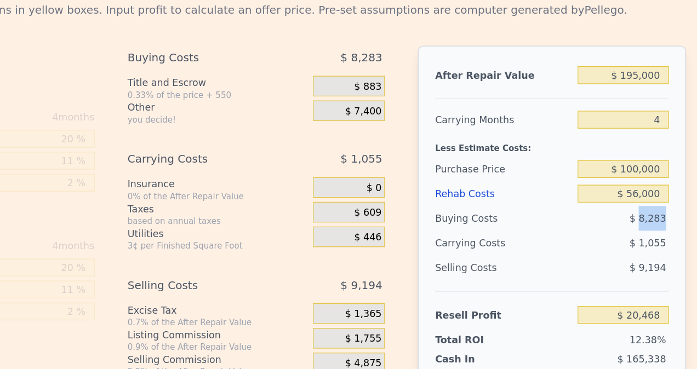
drag, startPoint x: 646, startPoint y: 226, endPoint x: 667, endPoint y: 220, distance: 21.0
click at [667, 220] on div "After Repair Value $ 195,000 Carrying Months 4 Less Estimate Costs: Purchase Pr…" at bounding box center [581, 233] width 214 height 305
drag, startPoint x: 667, startPoint y: 220, endPoint x: 672, endPoint y: 238, distance: 18.4
click at [672, 238] on div "After Repair Value $ 195,000 Carrying Months 4 Less Estimate Costs: Purchase Pr…" at bounding box center [581, 233] width 214 height 305
drag, startPoint x: 672, startPoint y: 238, endPoint x: 680, endPoint y: 260, distance: 23.8
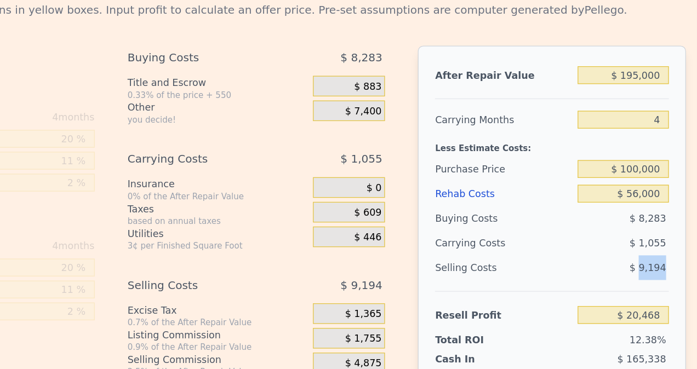
click at [680, 260] on div "Edit the assumptions in yellow boxes. Input profit to calculate an offer price.…" at bounding box center [349, 220] width 696 height 366
drag, startPoint x: 680, startPoint y: 260, endPoint x: 605, endPoint y: 266, distance: 74.8
click at [605, 266] on div "$ 9,194" at bounding box center [637, 259] width 73 height 20
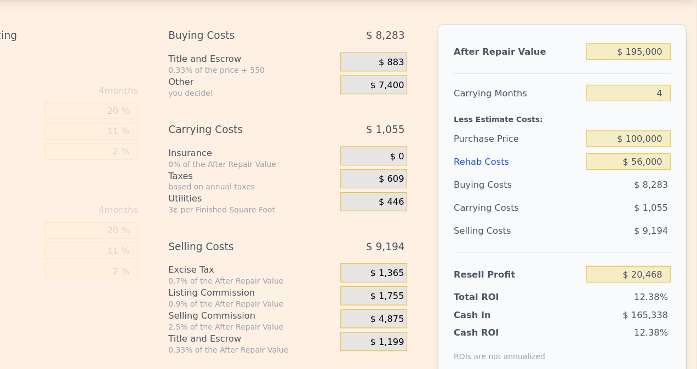
scroll to position [0, 0]
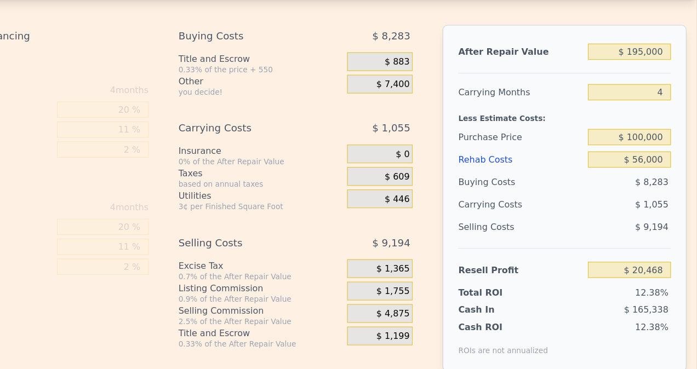
click at [139, 194] on div "Rehab Loan" at bounding box center [112, 192] width 206 height 24
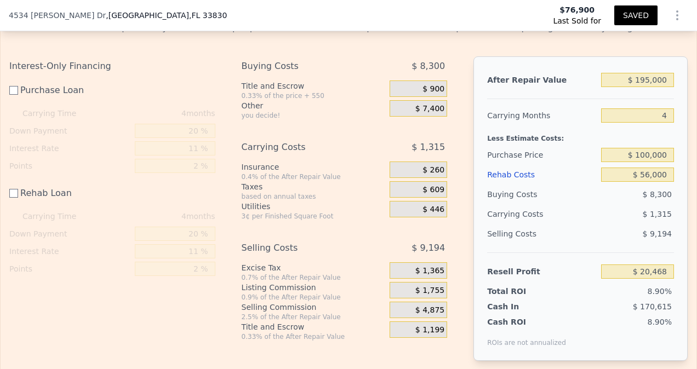
type input "$ 15,191"
click at [667, 14] on button "Show Options" at bounding box center [678, 15] width 22 height 22
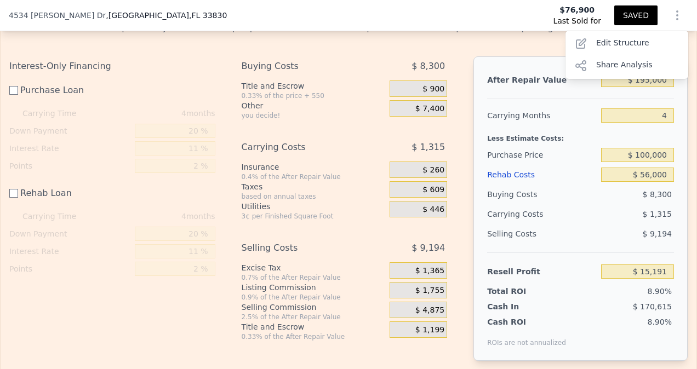
click at [345, 99] on div "0.33% of the price + 550" at bounding box center [314, 96] width 144 height 9
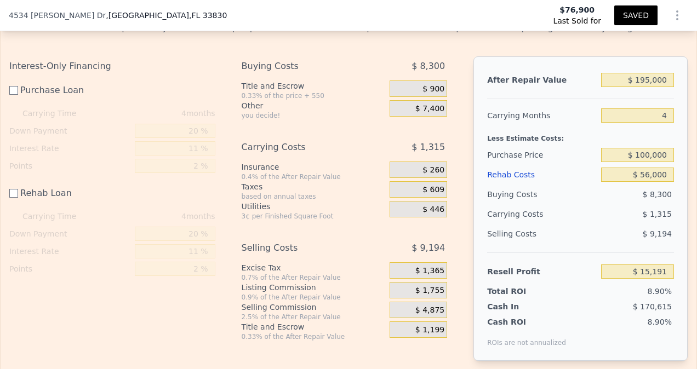
drag, startPoint x: 514, startPoint y: 363, endPoint x: 520, endPoint y: 361, distance: 5.9
click at [515, 361] on div "After Repair Value $ 195,000 Carrying Months 4 Less Estimate Costs: Purchase Pr…" at bounding box center [581, 208] width 214 height 305
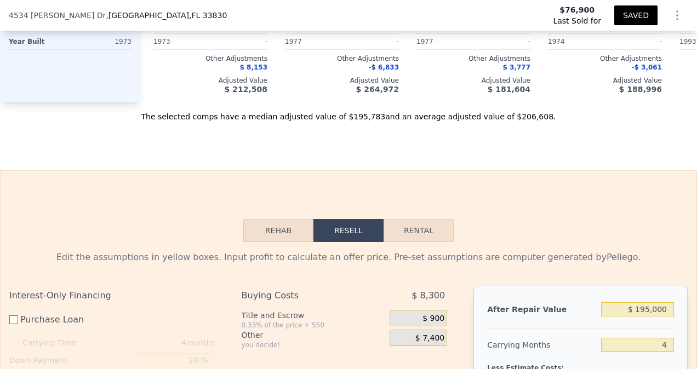
scroll to position [1147, 0]
